Goal: Check status: Check status

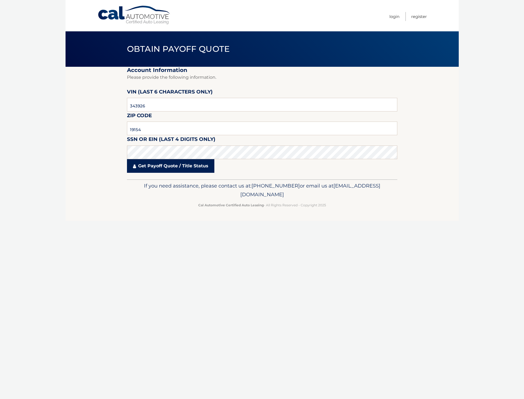
click at [161, 168] on link "Get Payoff Quote / Title Status" at bounding box center [170, 166] width 87 height 14
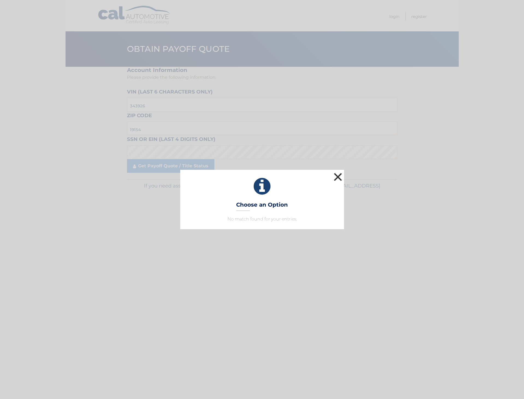
click at [339, 174] on button "×" at bounding box center [337, 177] width 11 height 11
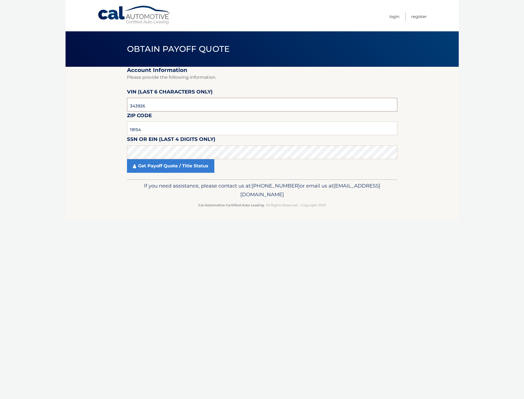
click at [138, 106] on input "343926" at bounding box center [262, 105] width 270 height 14
click at [152, 129] on input "text" at bounding box center [262, 129] width 270 height 14
click at [162, 166] on link "Get Payoff Quote / Title Status" at bounding box center [170, 166] width 87 height 14
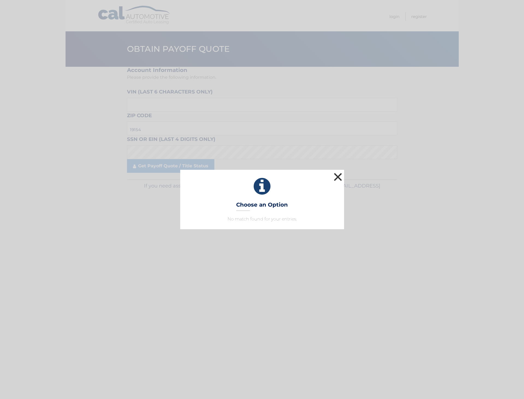
click at [335, 177] on button "×" at bounding box center [337, 177] width 11 height 11
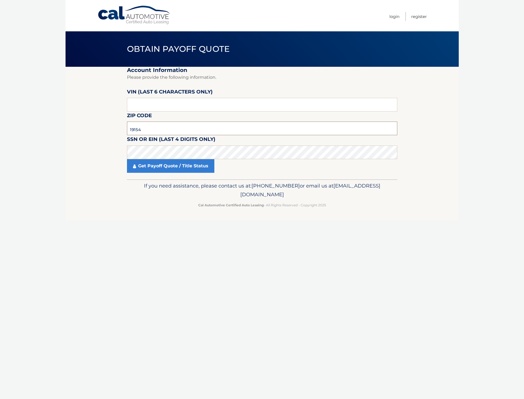
click at [147, 129] on input "19154" at bounding box center [262, 129] width 270 height 14
type input "18954"
click at [186, 165] on link "Get Payoff Quote / Title Status" at bounding box center [170, 166] width 87 height 14
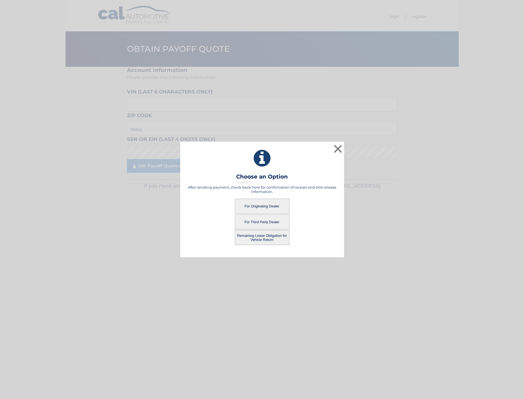
click at [263, 221] on button "For Third Party Dealer" at bounding box center [262, 222] width 55 height 15
click at [269, 220] on button "For Third Party Dealer" at bounding box center [262, 222] width 55 height 15
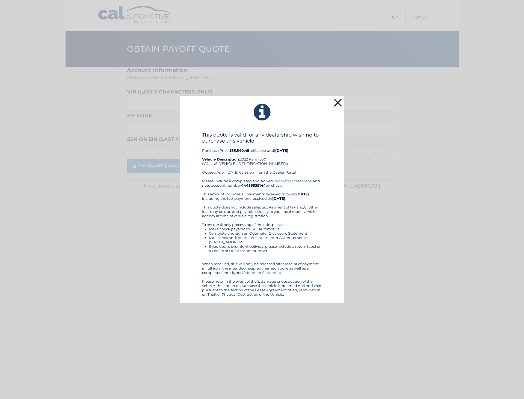
click at [341, 108] on button "×" at bounding box center [337, 102] width 11 height 11
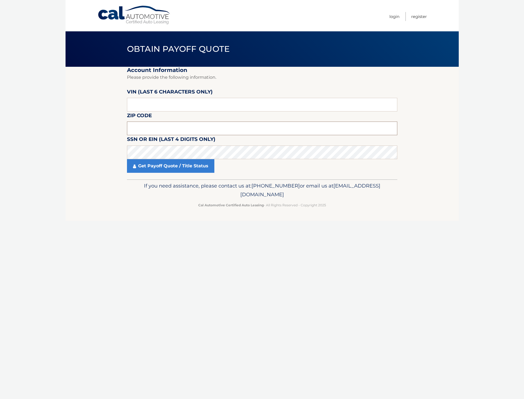
click at [153, 129] on input "text" at bounding box center [262, 129] width 270 height 14
type input "18954"
click at [178, 167] on link "Get Payoff Quote / Title Status" at bounding box center [170, 166] width 87 height 14
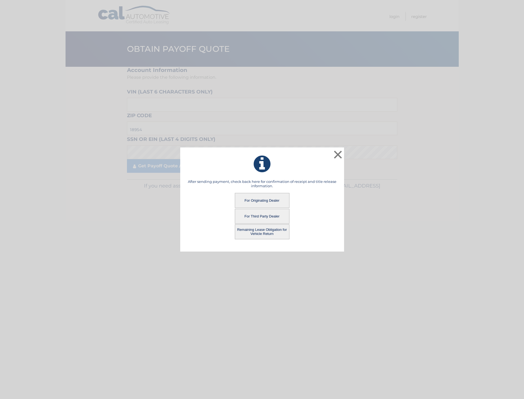
click at [270, 232] on button "Remaining Lease Obligation for Vehicle Return" at bounding box center [262, 232] width 55 height 15
click at [257, 232] on button "Remaining Lease Obligation for Vehicle Return" at bounding box center [262, 232] width 55 height 15
